Goal: Task Accomplishment & Management: Manage account settings

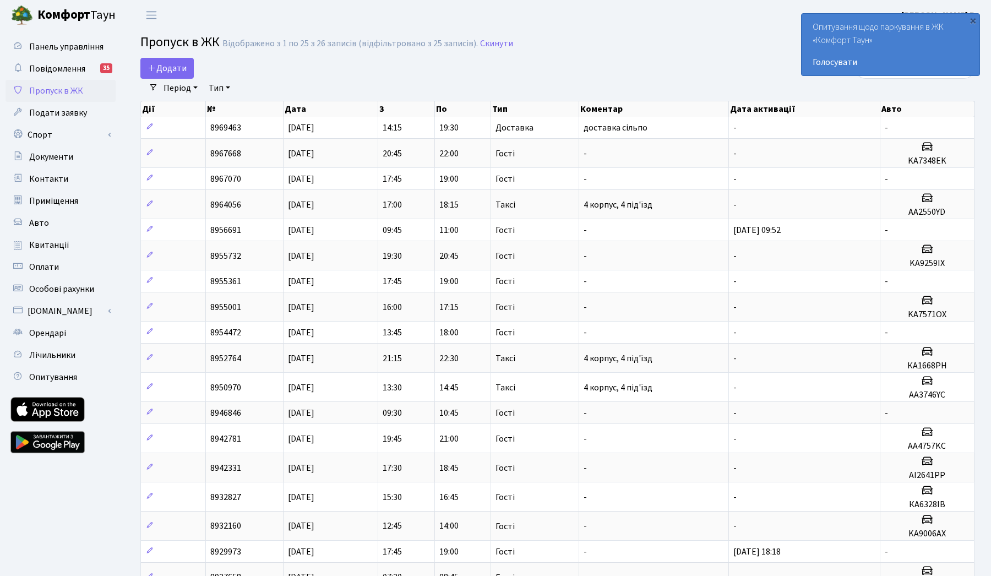
select select "25"
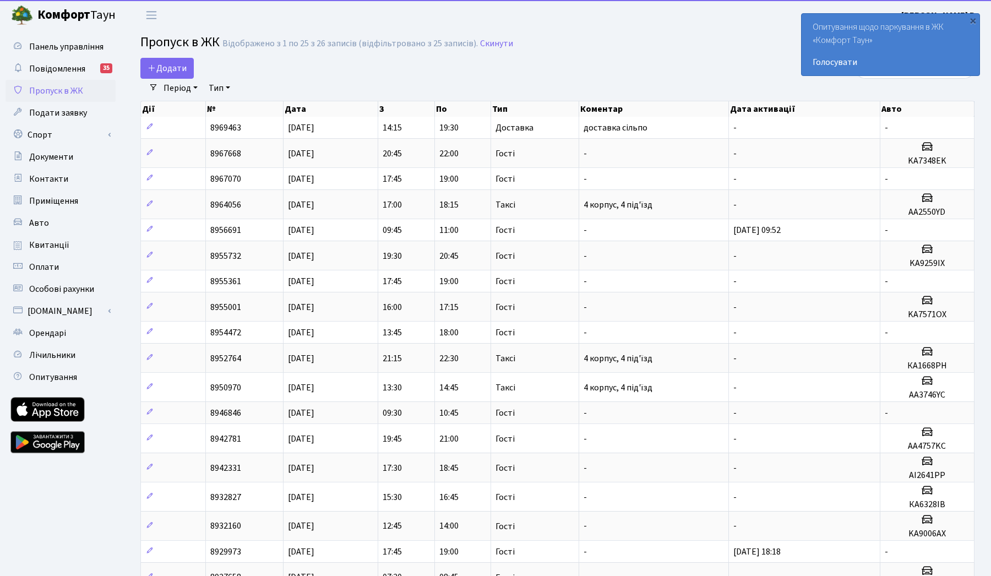
select select "25"
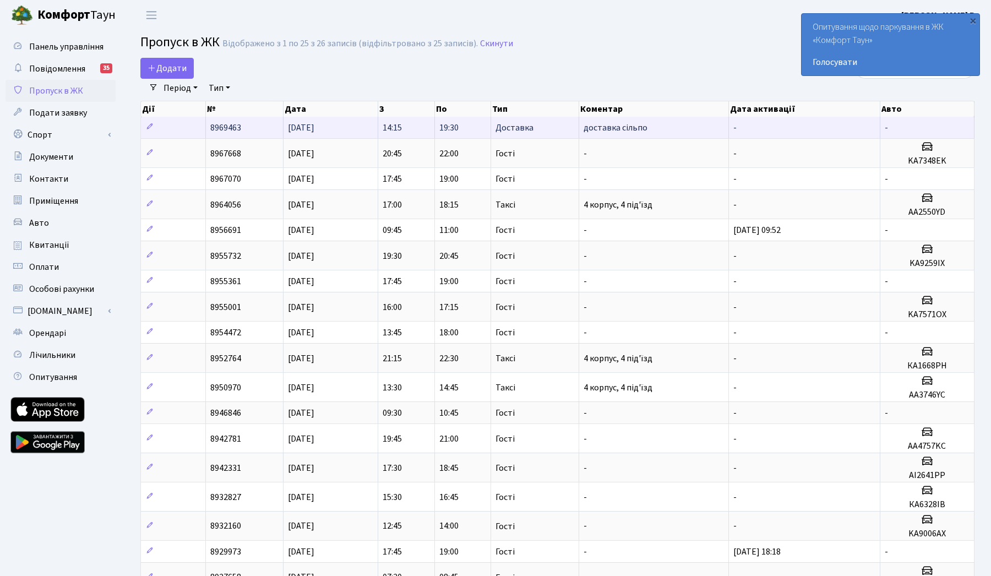
click at [941, 128] on td "-" at bounding box center [927, 127] width 94 height 21
click at [534, 138] on td "Доставка" at bounding box center [535, 127] width 88 height 21
click at [151, 130] on icon at bounding box center [150, 127] width 8 height 8
